Goal: Navigation & Orientation: Find specific page/section

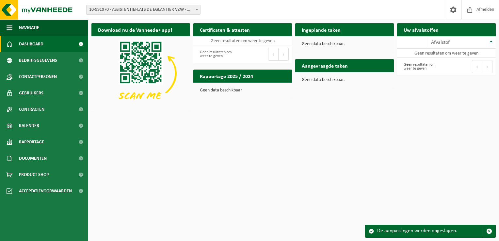
click at [81, 43] on span at bounding box center [80, 44] width 15 height 16
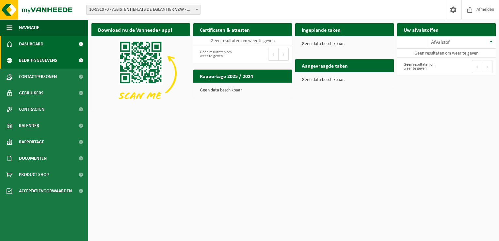
click at [79, 55] on span at bounding box center [80, 60] width 15 height 16
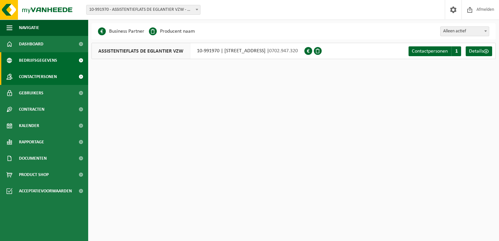
click at [76, 76] on span at bounding box center [80, 77] width 15 height 16
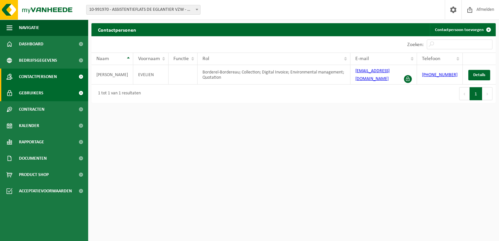
click at [74, 91] on span at bounding box center [80, 93] width 15 height 16
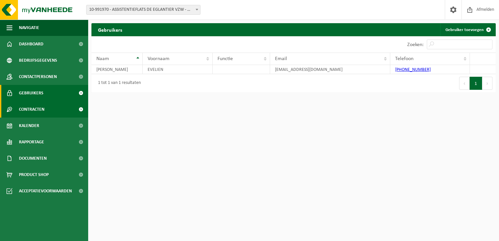
click at [76, 105] on span at bounding box center [80, 109] width 15 height 16
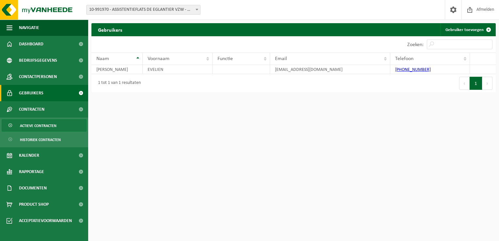
click at [45, 129] on span "Actieve contracten" at bounding box center [38, 126] width 37 height 12
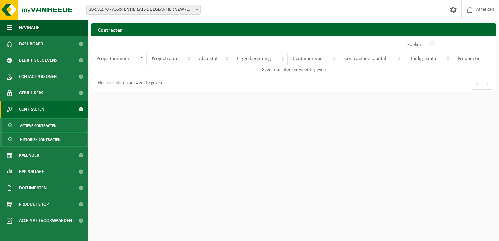
click at [44, 138] on span "Historiek contracten" at bounding box center [40, 140] width 41 height 12
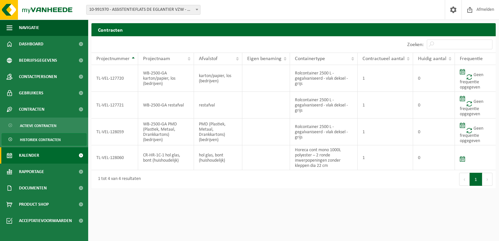
click at [42, 157] on link "Kalender" at bounding box center [44, 155] width 88 height 16
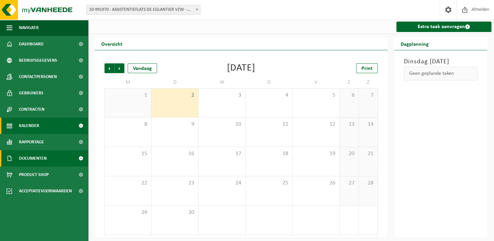
click at [45, 157] on span "Documenten" at bounding box center [33, 158] width 28 height 16
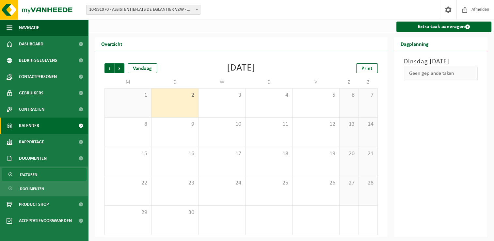
click at [44, 173] on link "Facturen" at bounding box center [44, 174] width 85 height 12
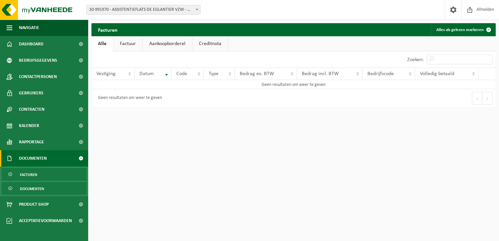
click at [40, 186] on span "Documenten" at bounding box center [32, 189] width 24 height 12
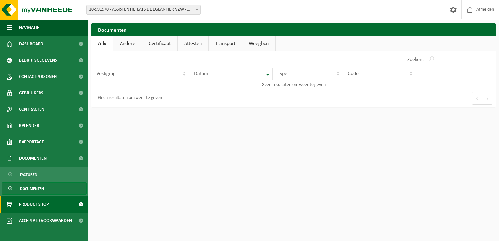
click at [38, 203] on span "Product Shop" at bounding box center [34, 204] width 30 height 16
